Goal: Task Accomplishment & Management: Complete application form

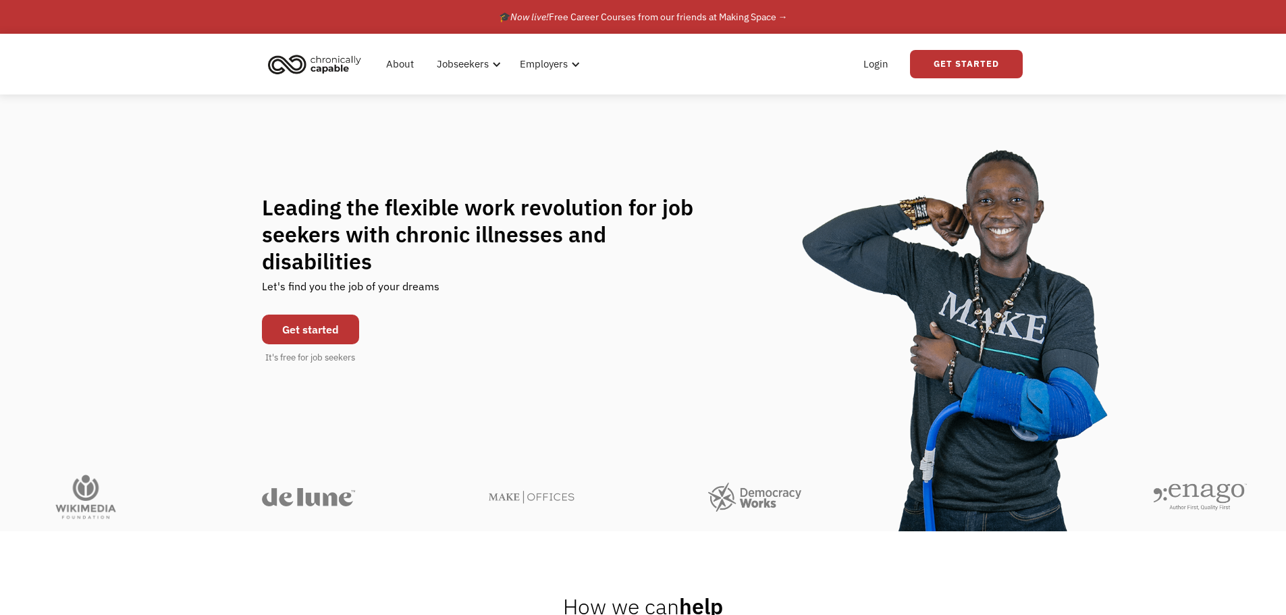
click at [326, 315] on link "Get started" at bounding box center [310, 330] width 97 height 30
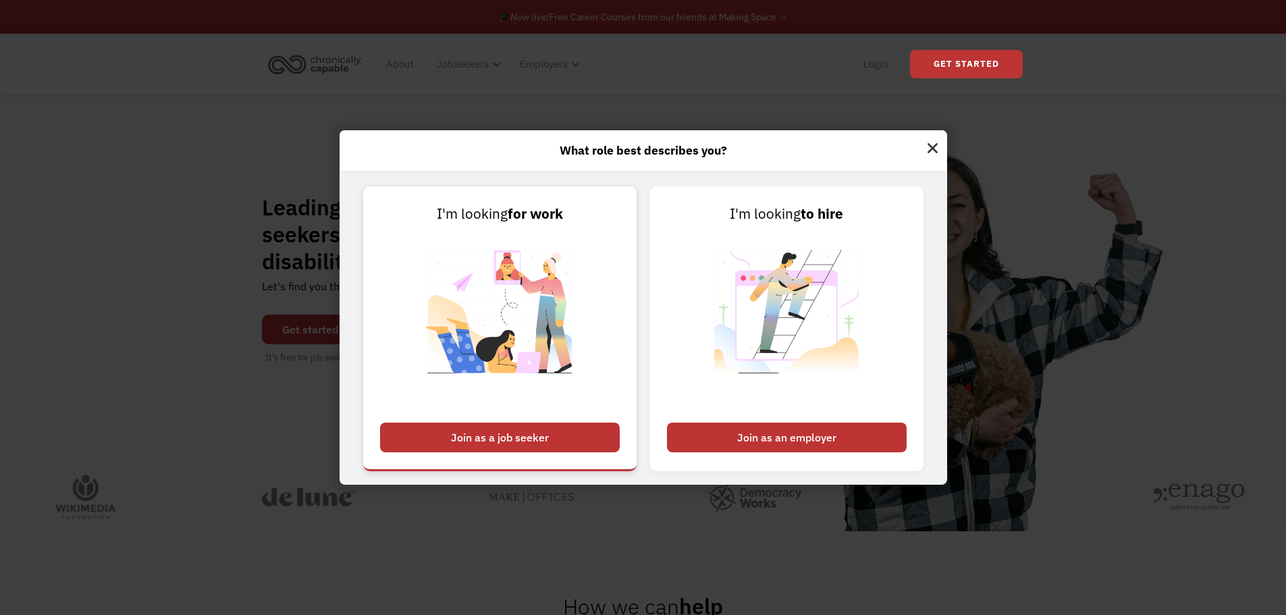
click at [522, 436] on div "Join as a job seeker" at bounding box center [500, 438] width 240 height 30
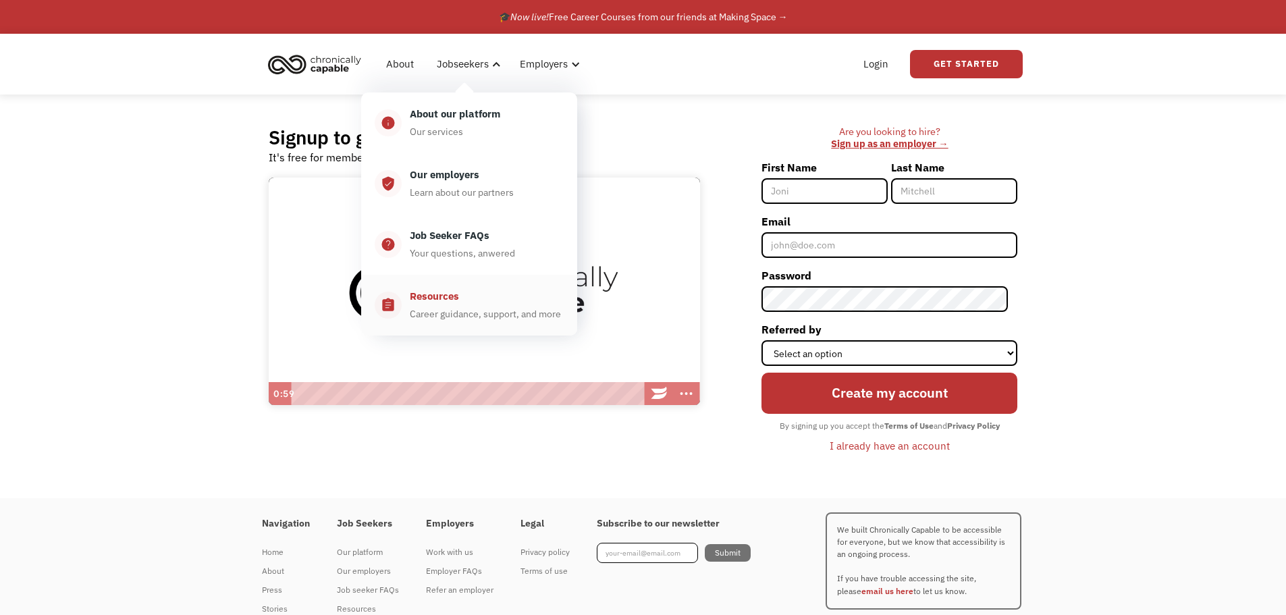
scroll to position [46, 0]
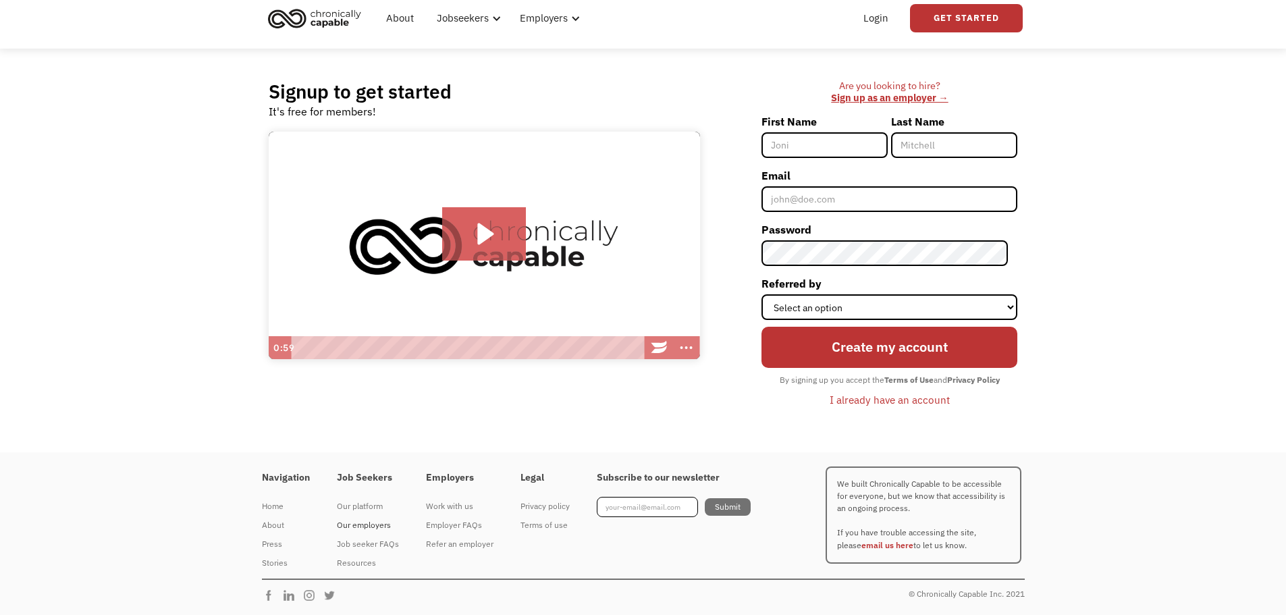
click at [362, 522] on div "Our employers" at bounding box center [368, 525] width 62 height 16
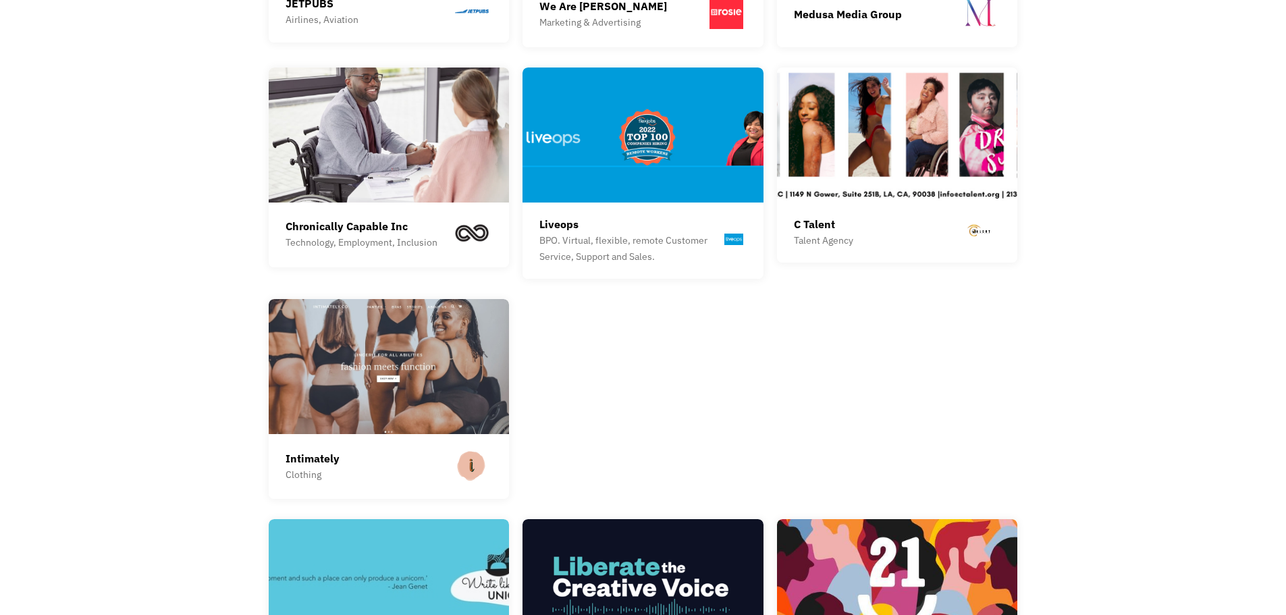
scroll to position [1283, 0]
